Goal: Task Accomplishment & Management: Use online tool/utility

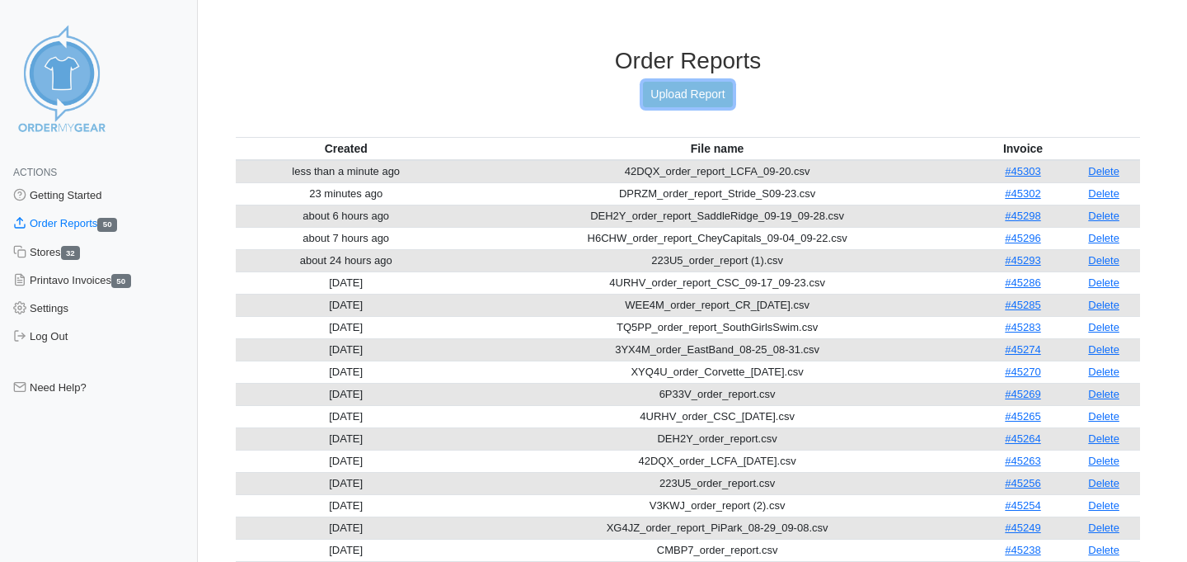
click at [688, 88] on link "Upload Report" at bounding box center [687, 95] width 89 height 26
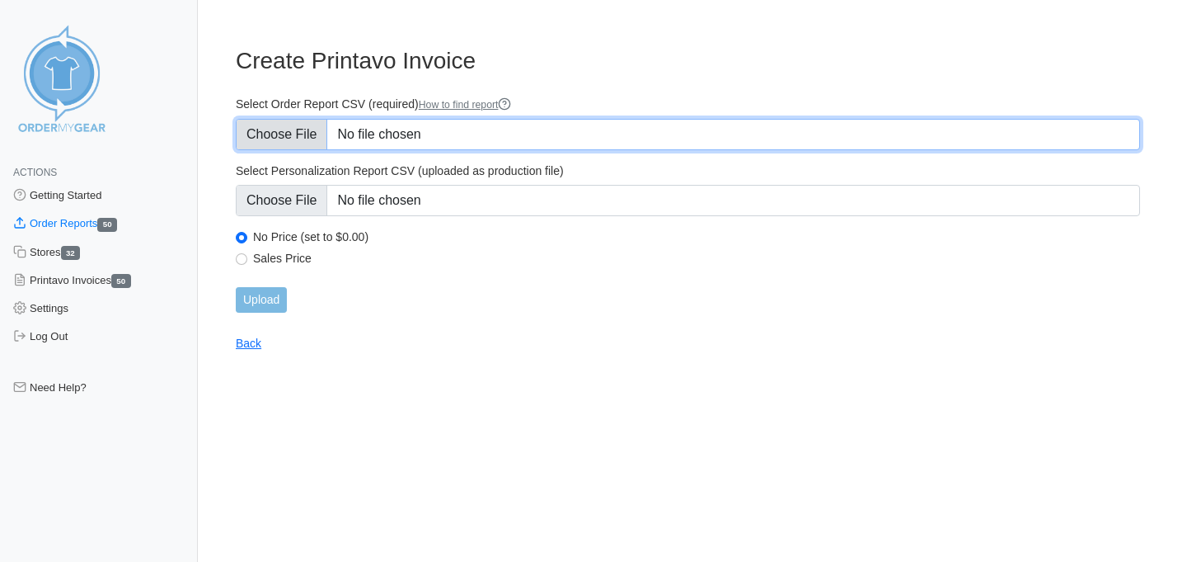
click at [305, 145] on input "Select Order Report CSV (required) How to find report" at bounding box center [688, 134] width 905 height 31
type input "C:\fakepath\4NK3M_order_report.csv"
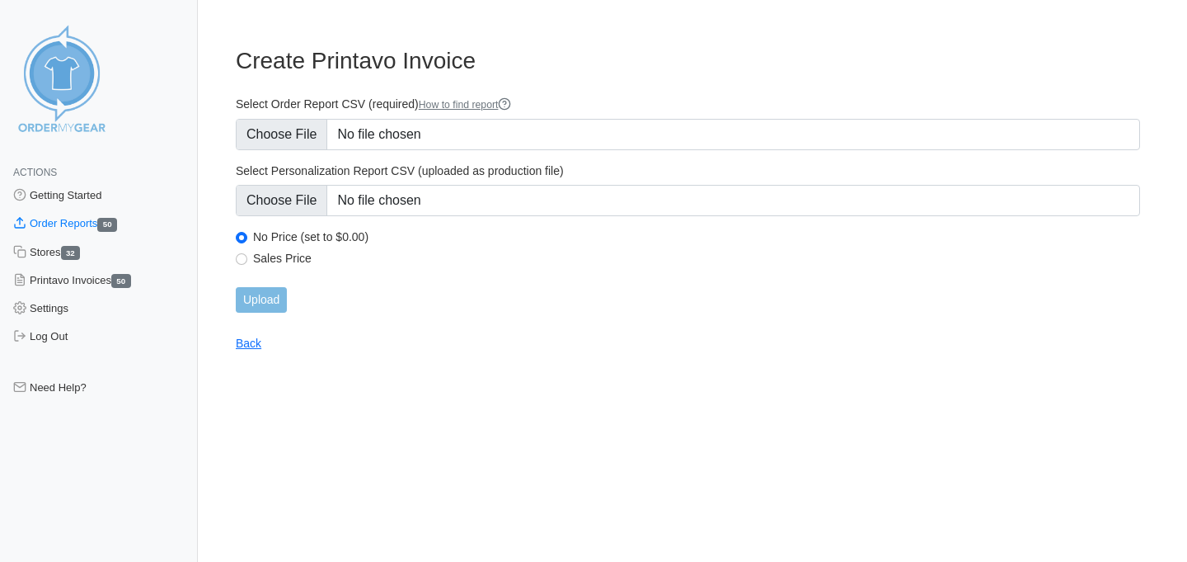
click at [261, 255] on label "Sales Price" at bounding box center [696, 258] width 887 height 15
click at [247, 255] on input "Sales Price" at bounding box center [242, 259] width 12 height 12
radio input "true"
click at [260, 294] on input "Upload" at bounding box center [261, 300] width 51 height 26
